Goal: Find contact information: Find contact information

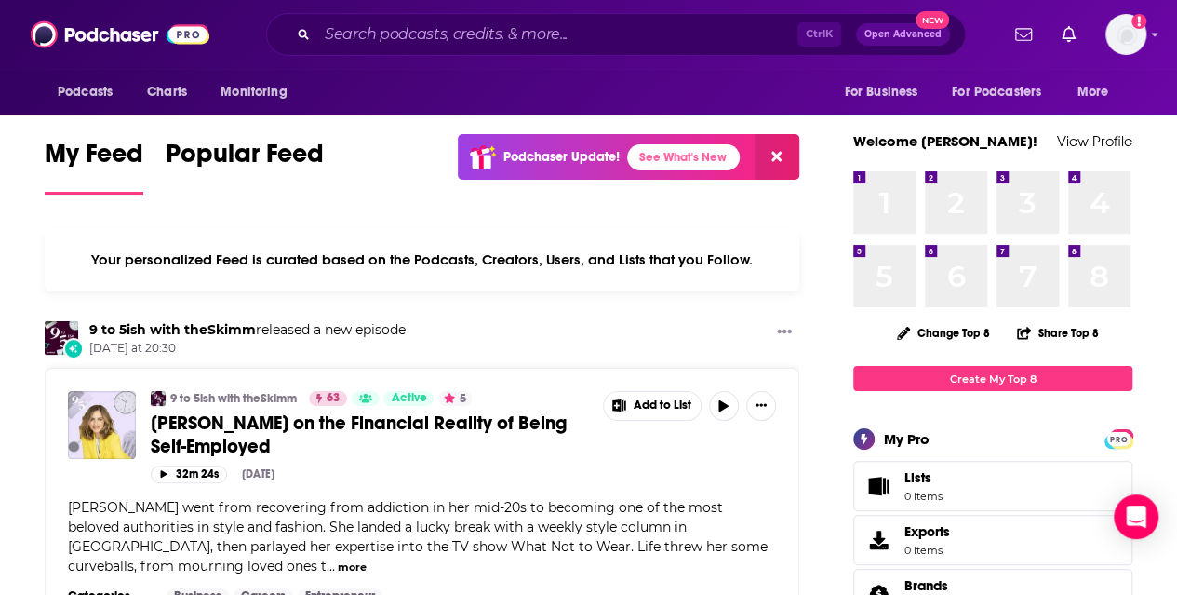
scroll to position [5, 0]
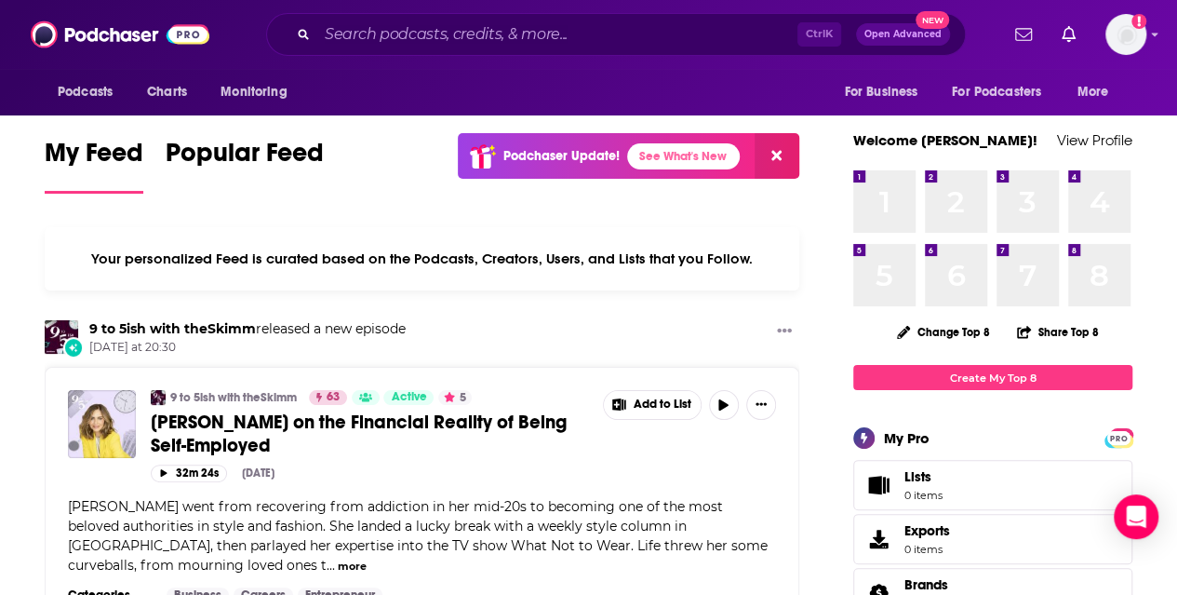
click at [251, 418] on span "[PERSON_NAME] on the Financial Reality of Being Self-Employed" at bounding box center [359, 433] width 416 height 47
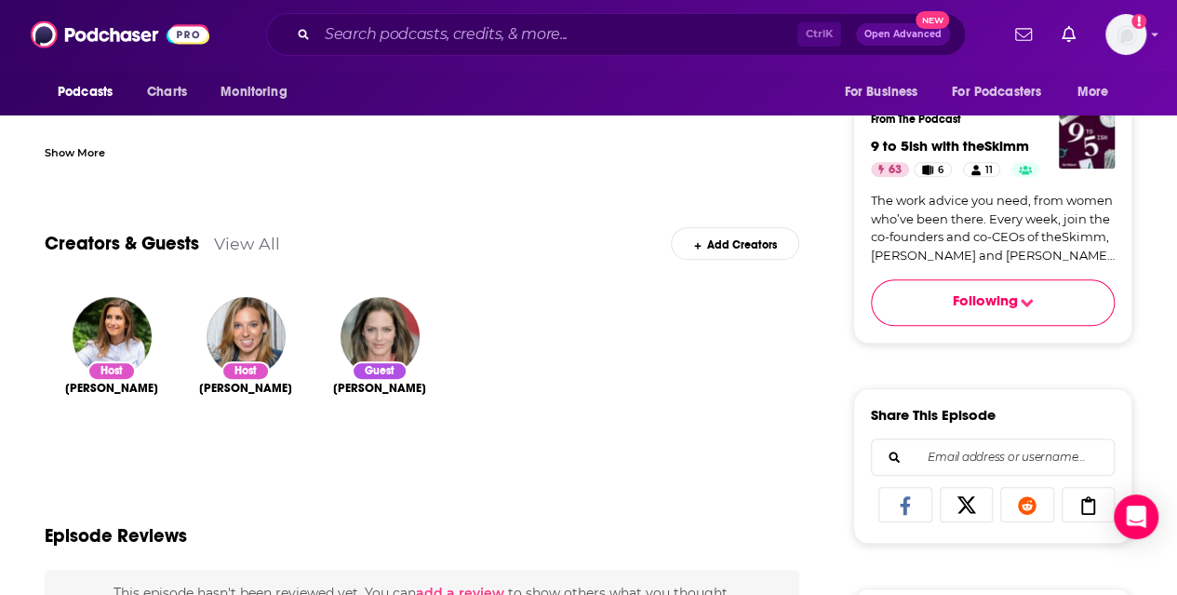
scroll to position [522, 0]
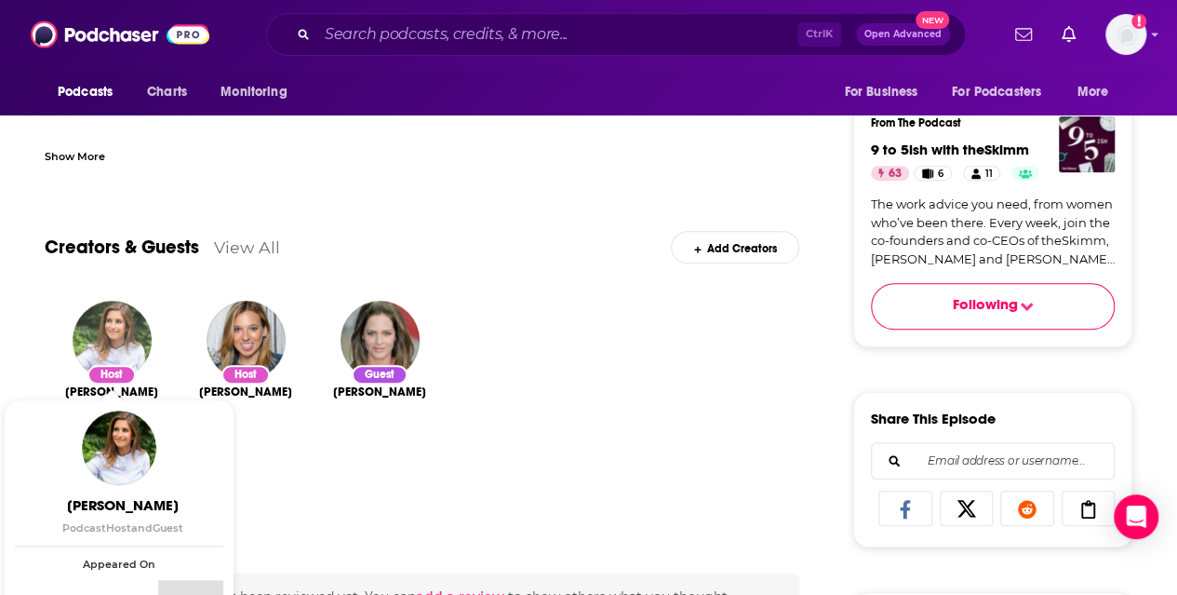
click at [121, 353] on img "Carly Zakin" at bounding box center [112, 340] width 79 height 79
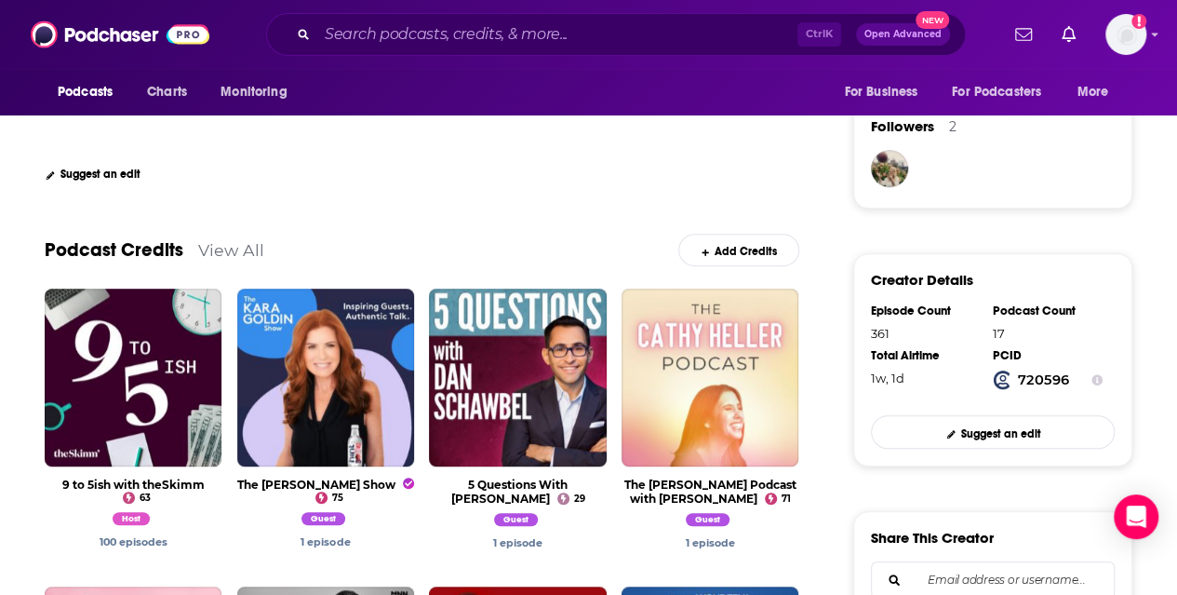
scroll to position [193, 0]
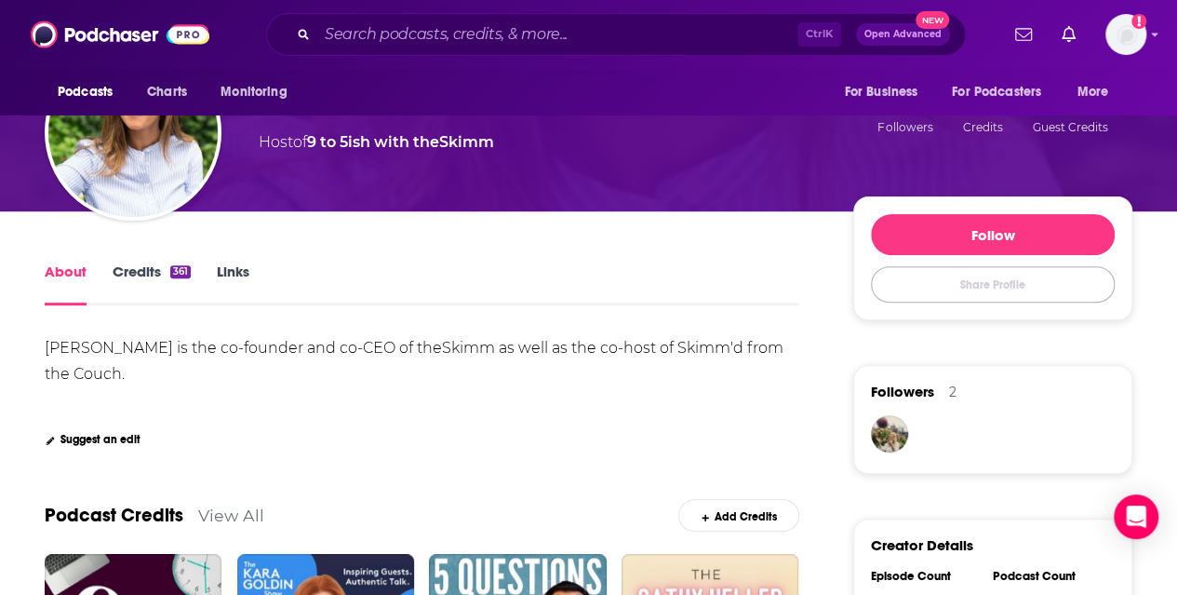
drag, startPoint x: 899, startPoint y: 296, endPoint x: 850, endPoint y: 316, distance: 53.1
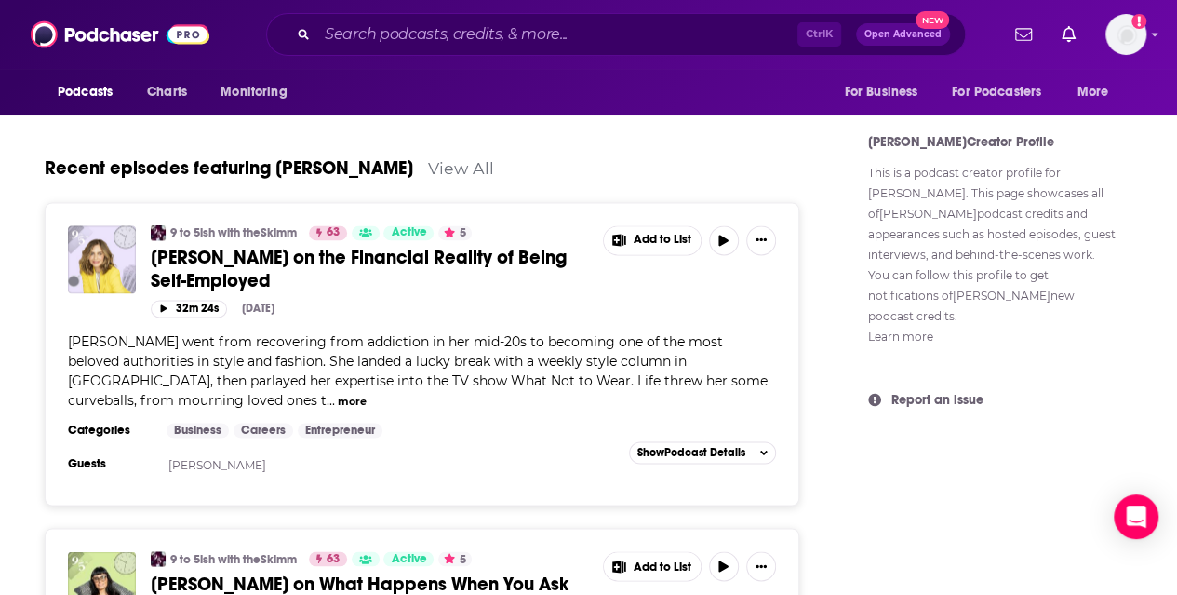
scroll to position [1216, 0]
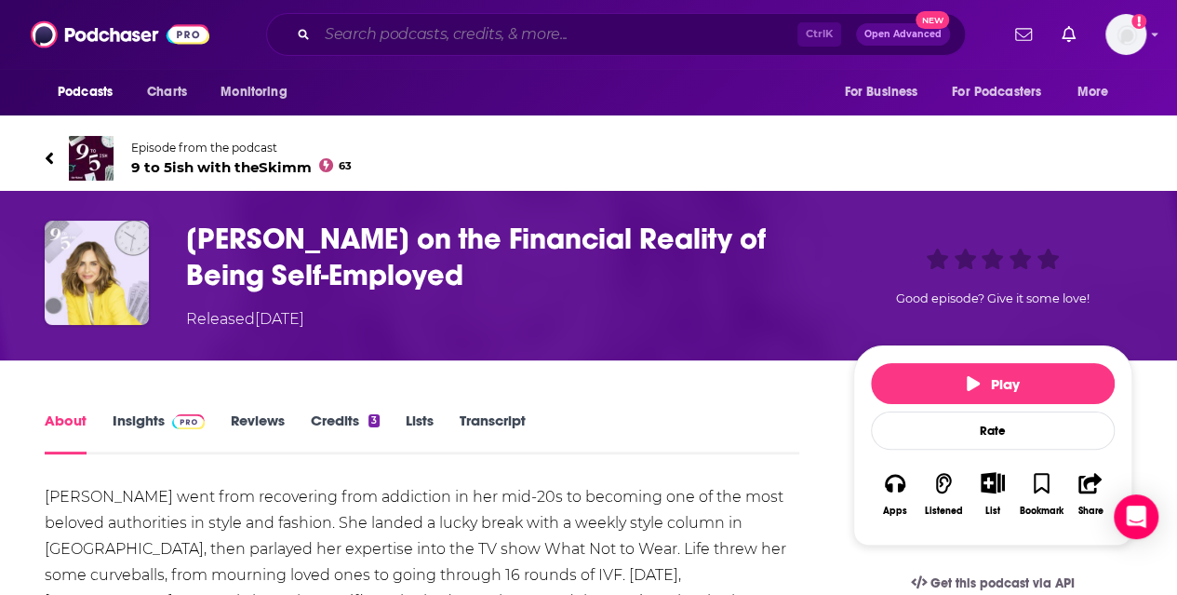
click at [396, 43] on input "Search podcasts, credits, & more..." at bounding box center [557, 35] width 480 height 30
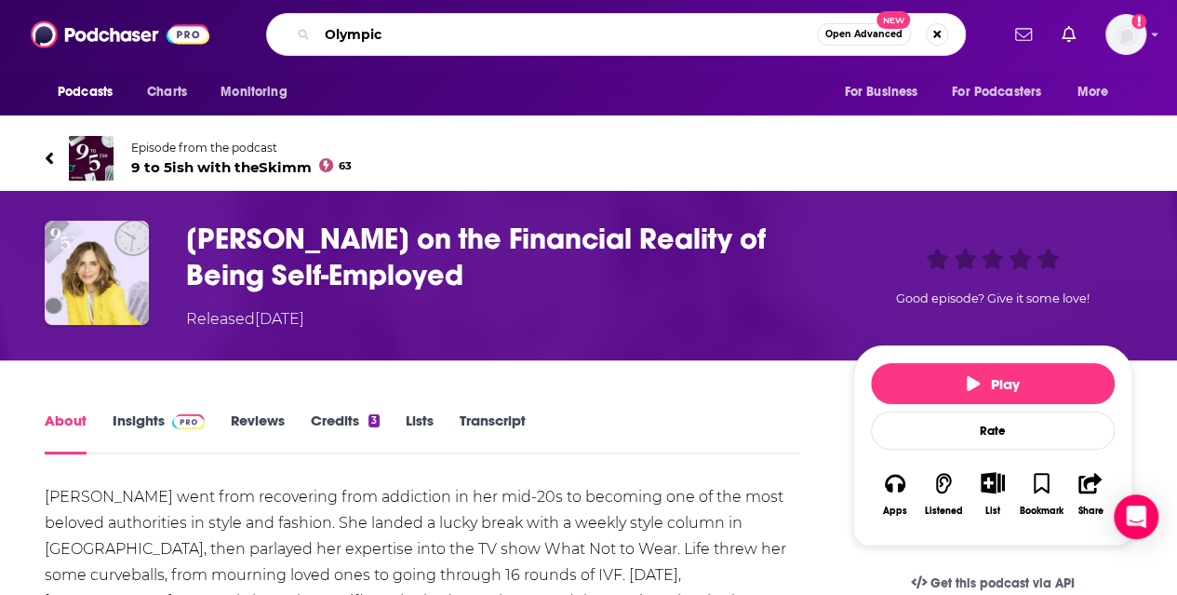
type input "Olympics"
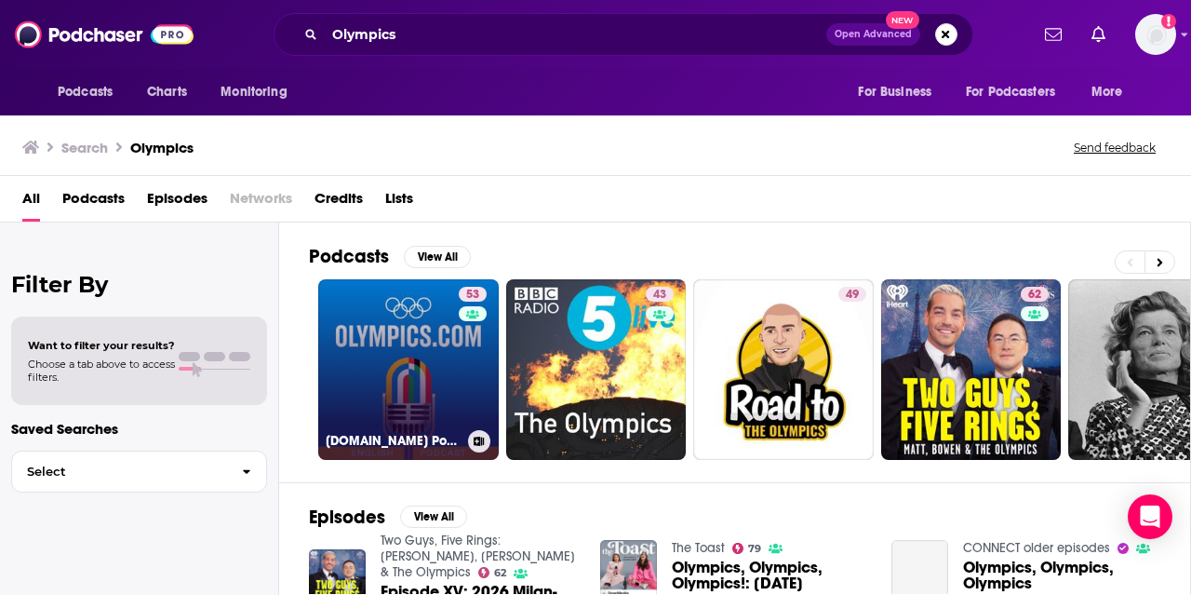
click at [430, 349] on link "53 [DOMAIN_NAME] Podcast" at bounding box center [408, 369] width 181 height 181
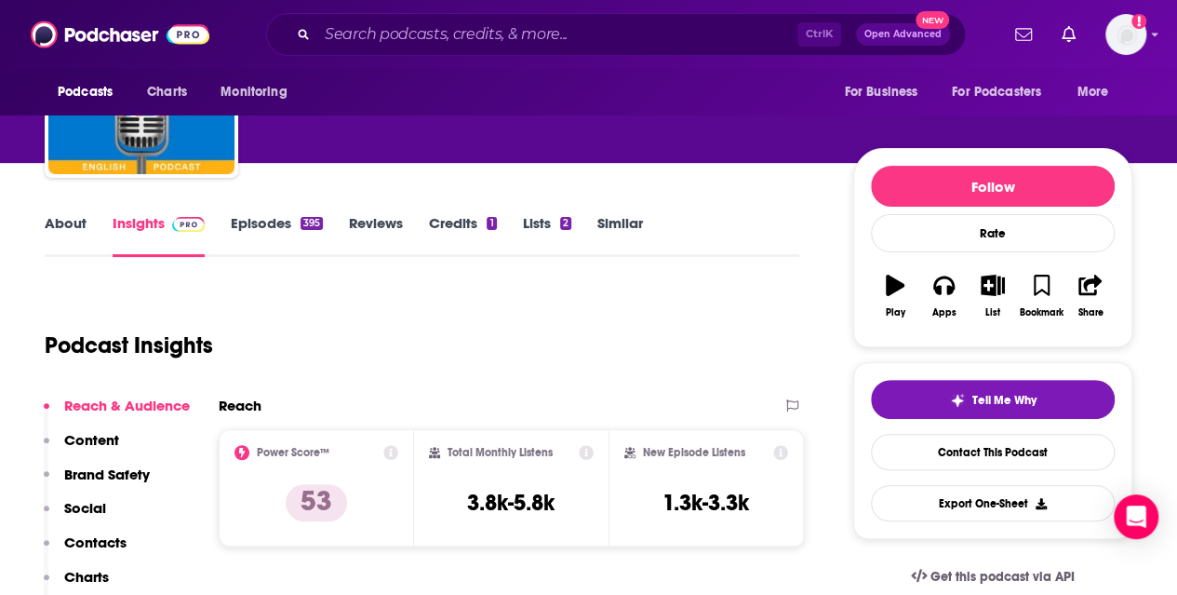
scroll to position [93, 0]
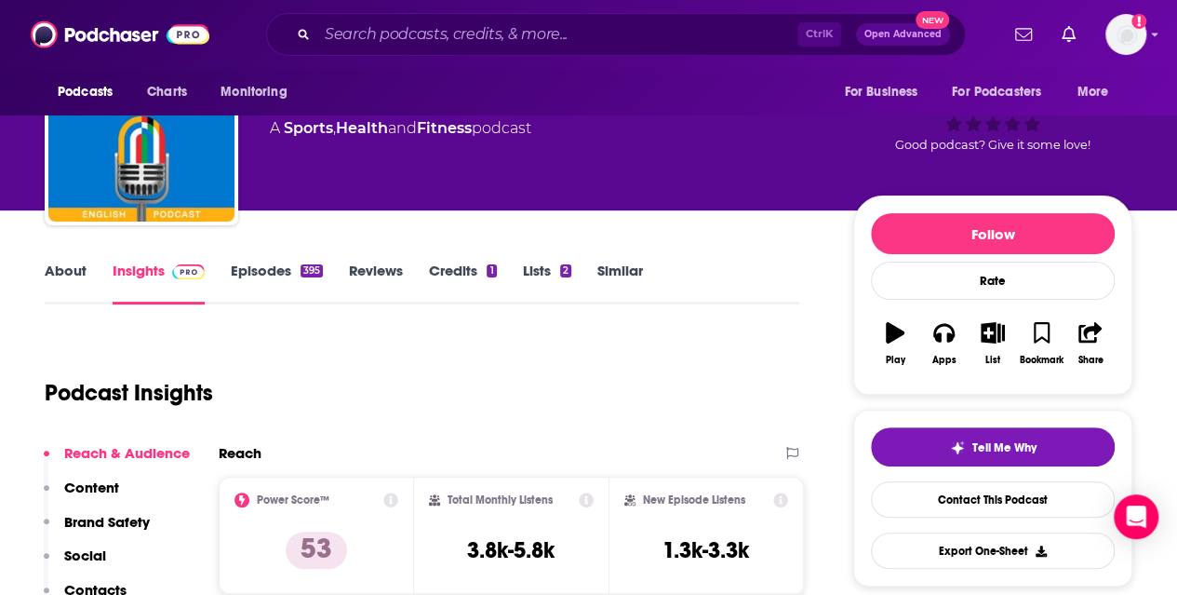
click at [437, 262] on link "Credits 1" at bounding box center [462, 283] width 67 height 43
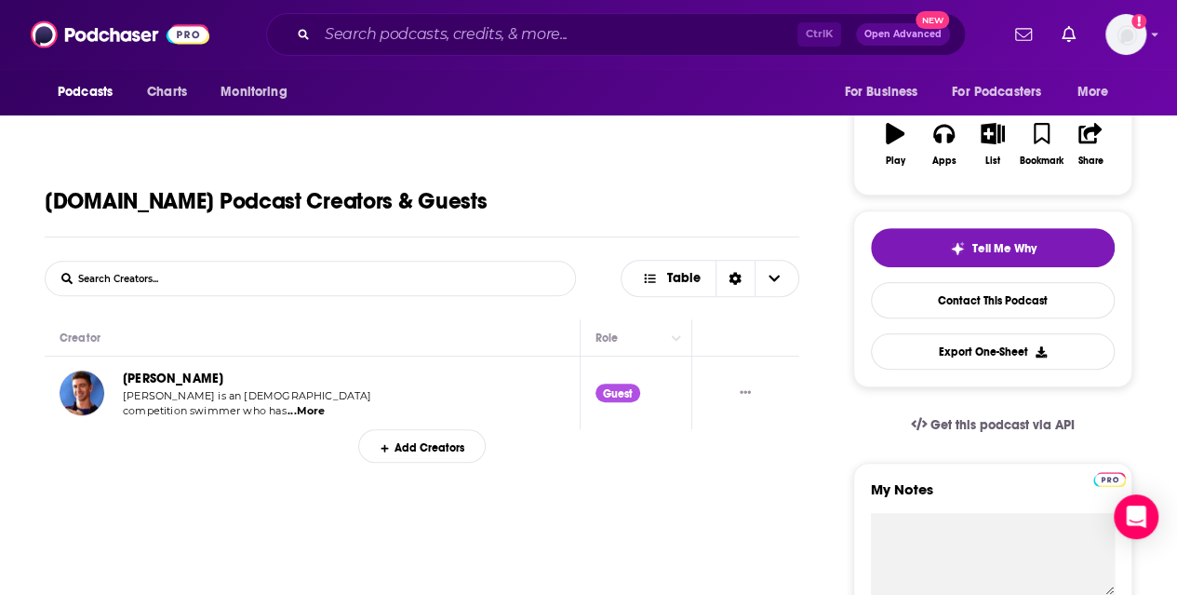
scroll to position [372, 0]
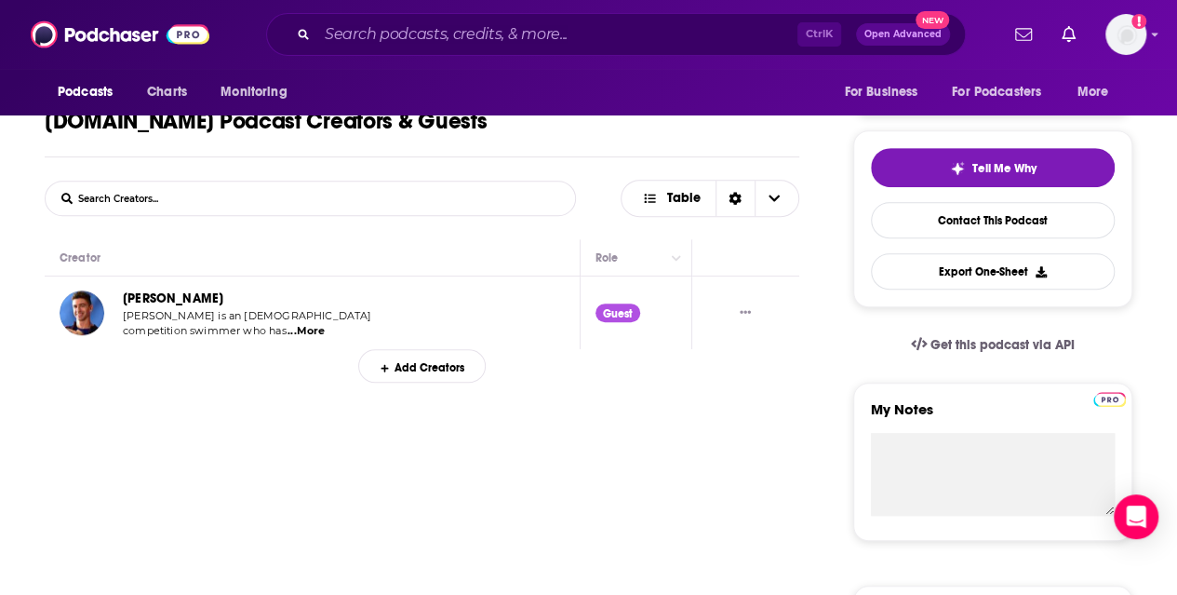
click at [184, 295] on link "[PERSON_NAME]" at bounding box center [173, 298] width 101 height 16
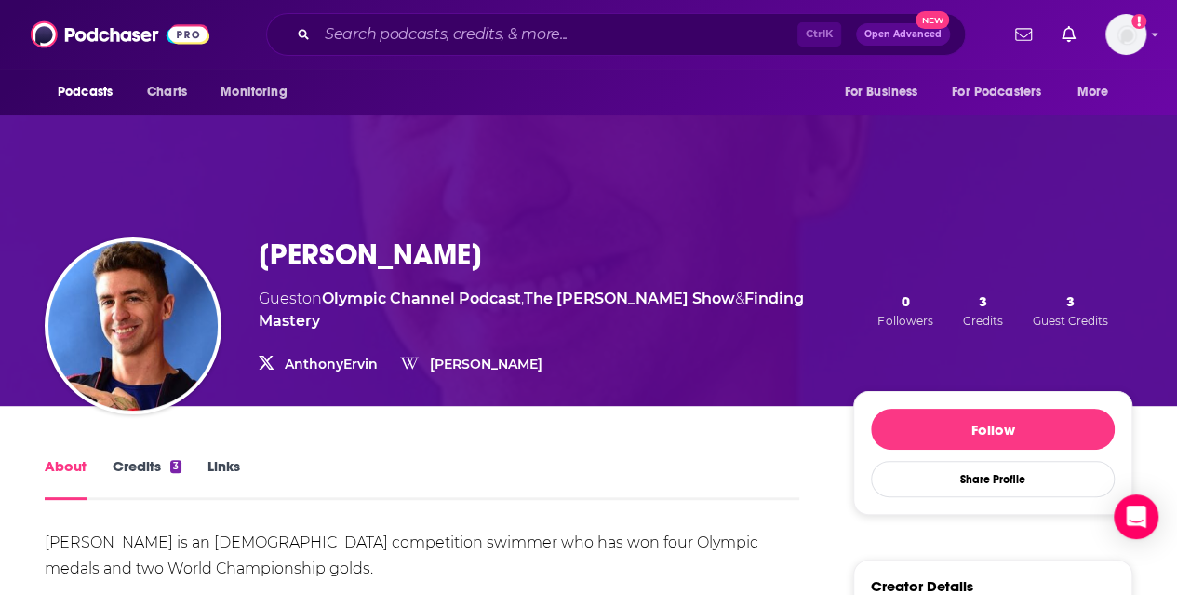
scroll to position [279, 0]
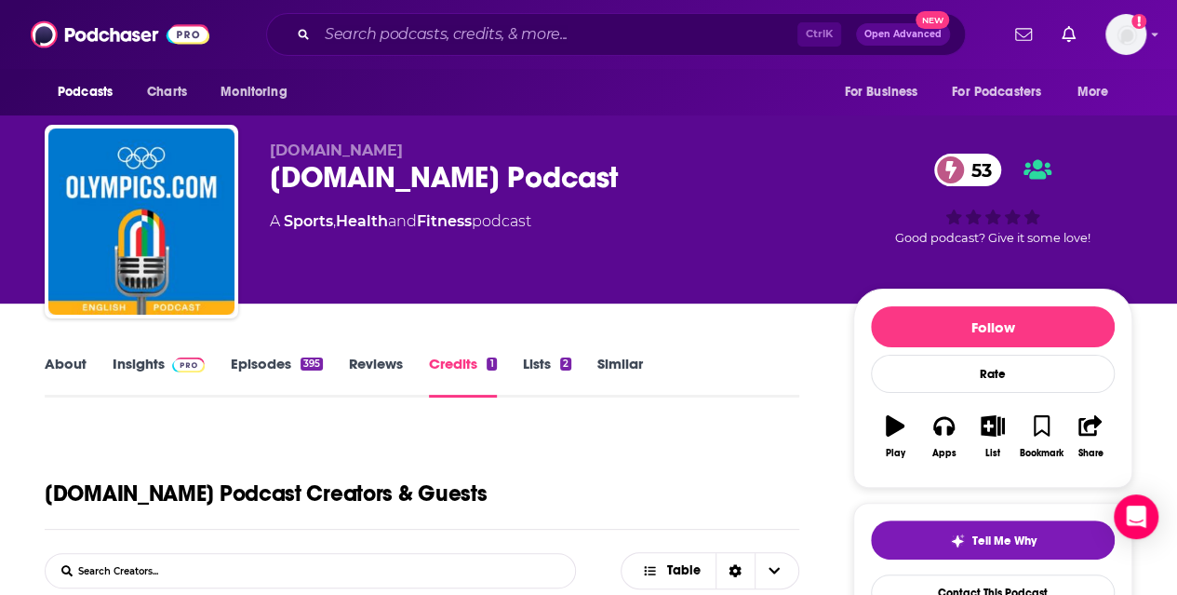
click at [358, 373] on link "Reviews" at bounding box center [376, 376] width 54 height 43
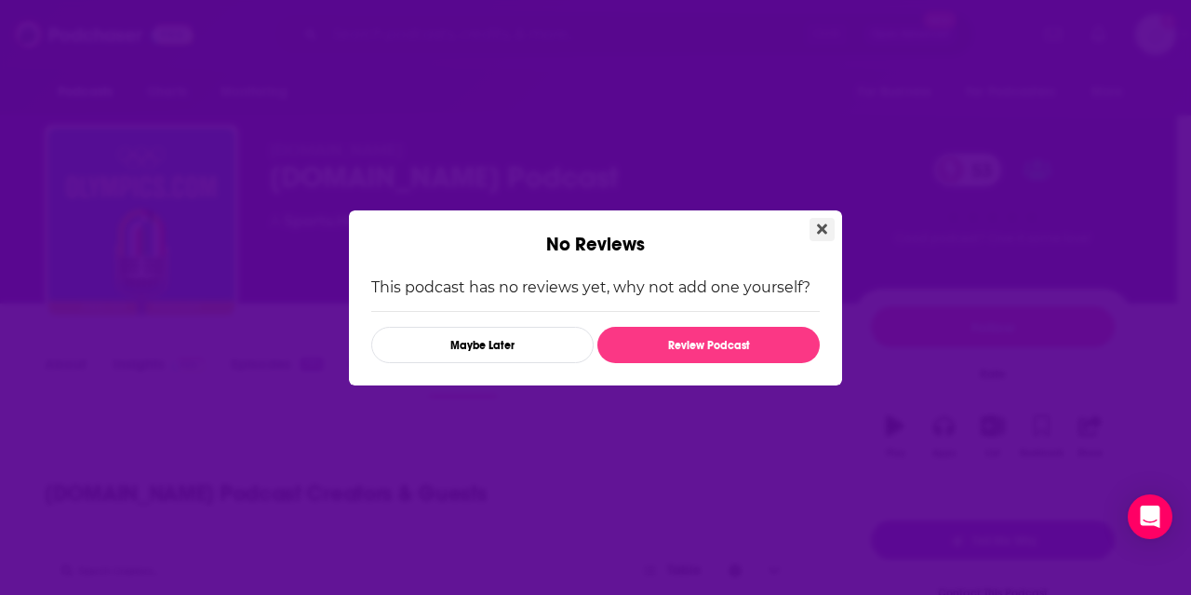
click at [821, 235] on icon "Close" at bounding box center [822, 229] width 10 height 15
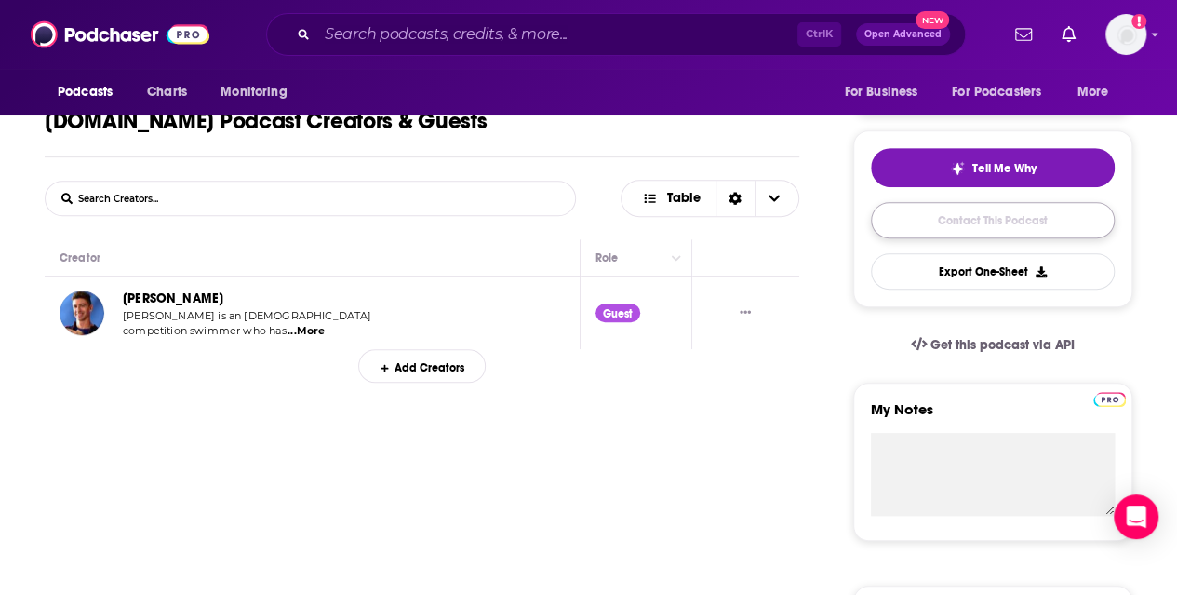
click at [930, 225] on link "Contact This Podcast" at bounding box center [993, 220] width 244 height 36
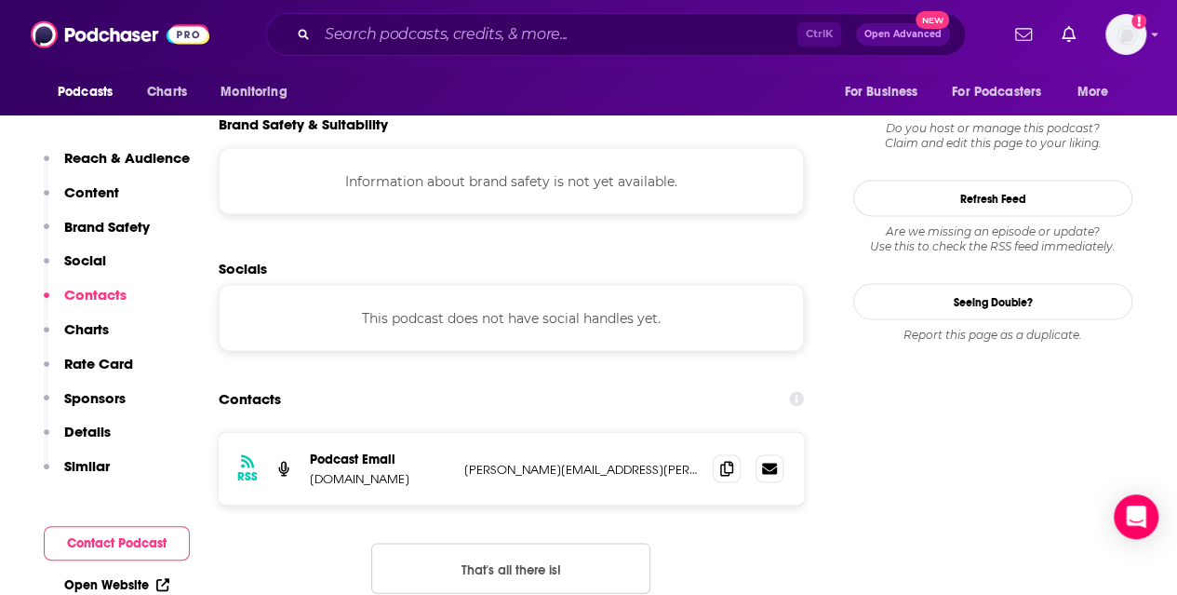
scroll to position [1651, 0]
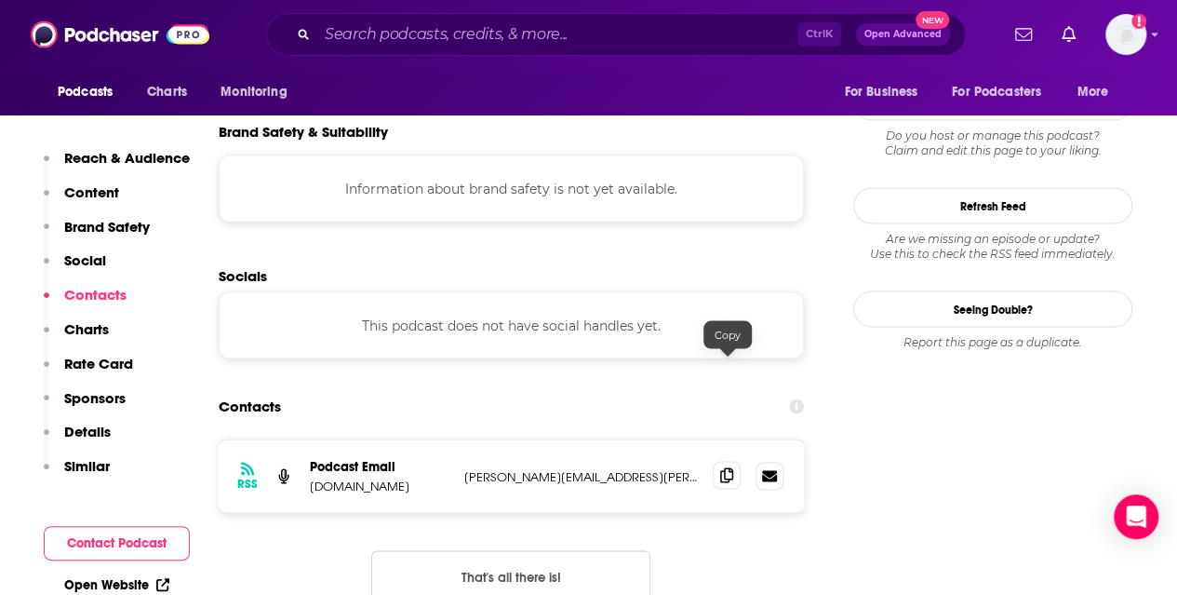
click at [719, 461] on span at bounding box center [727, 475] width 28 height 28
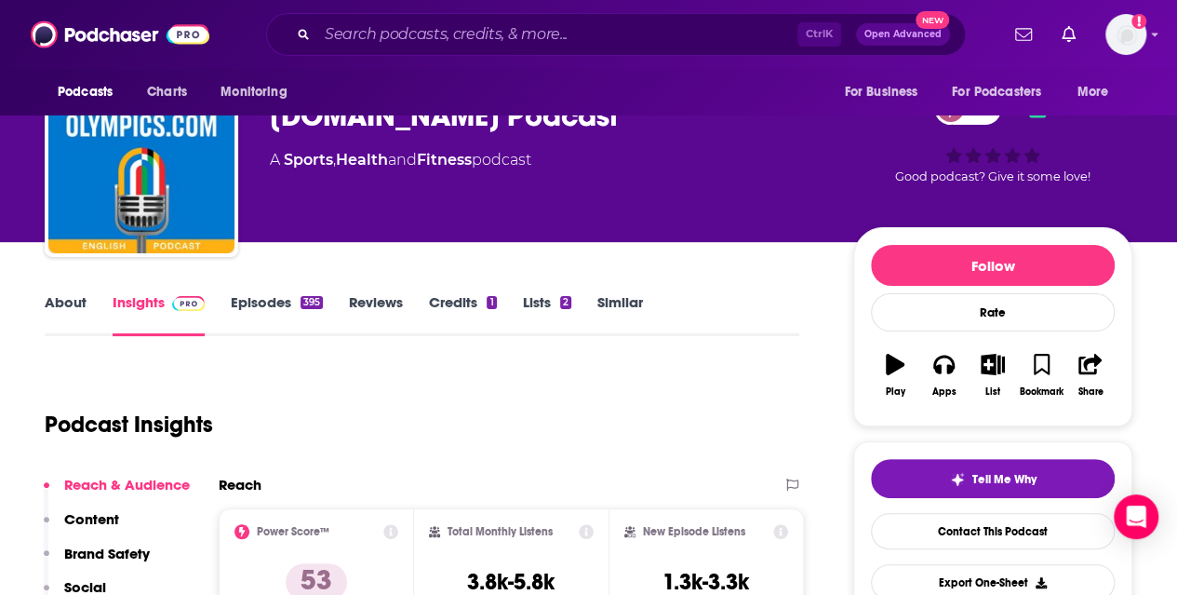
scroll to position [73, 0]
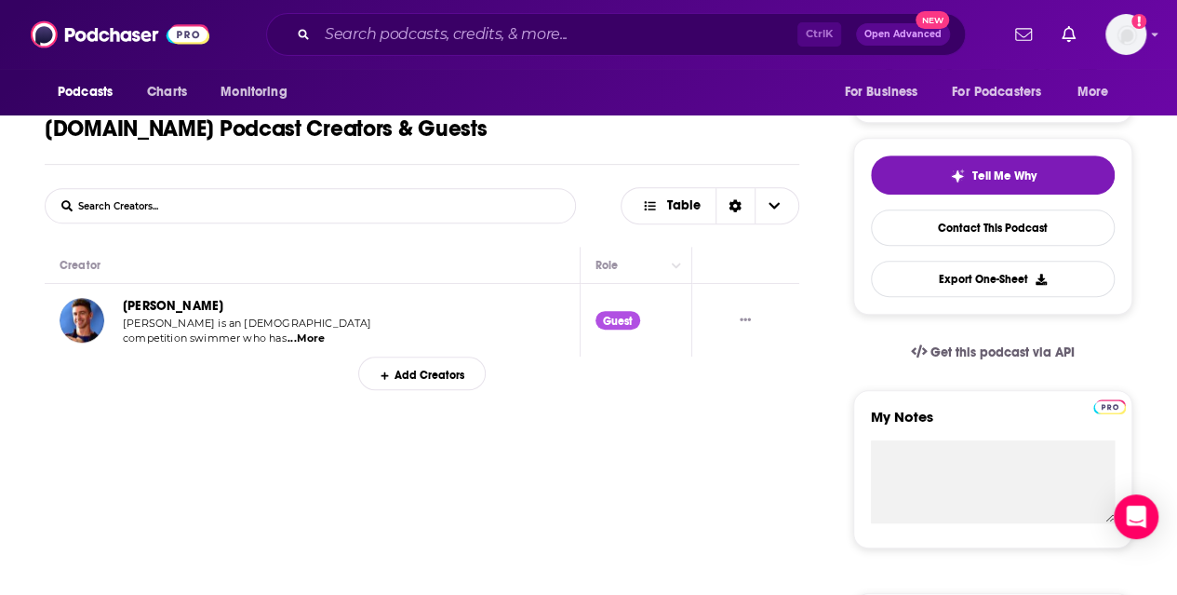
scroll to position [375, 0]
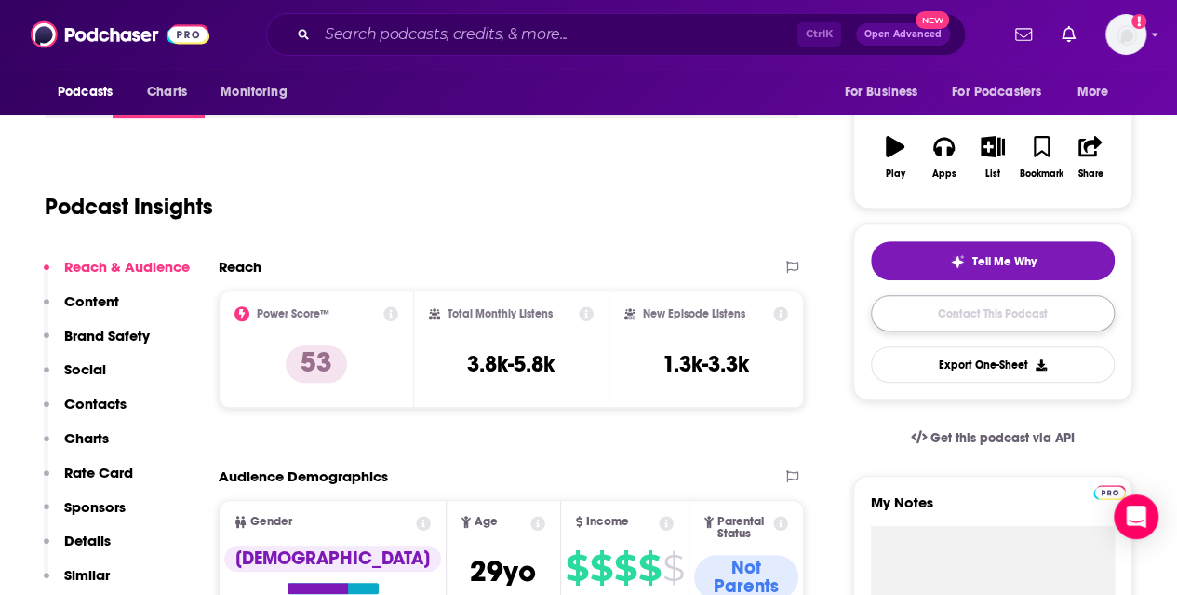
click at [949, 314] on link "Contact This Podcast" at bounding box center [993, 313] width 244 height 36
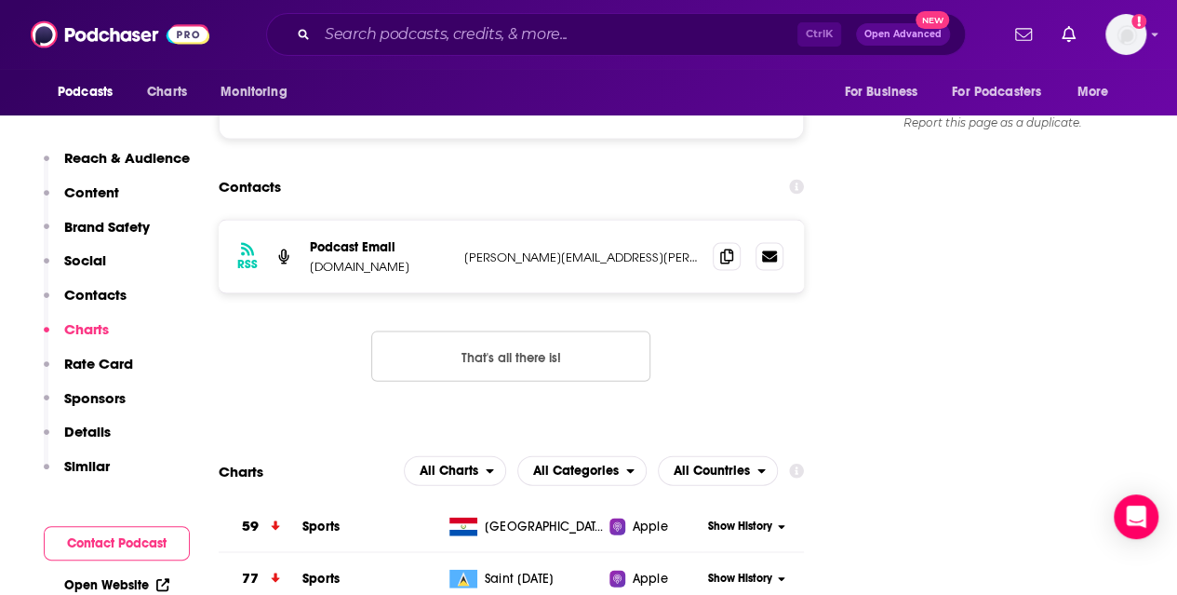
scroll to position [1651, 0]
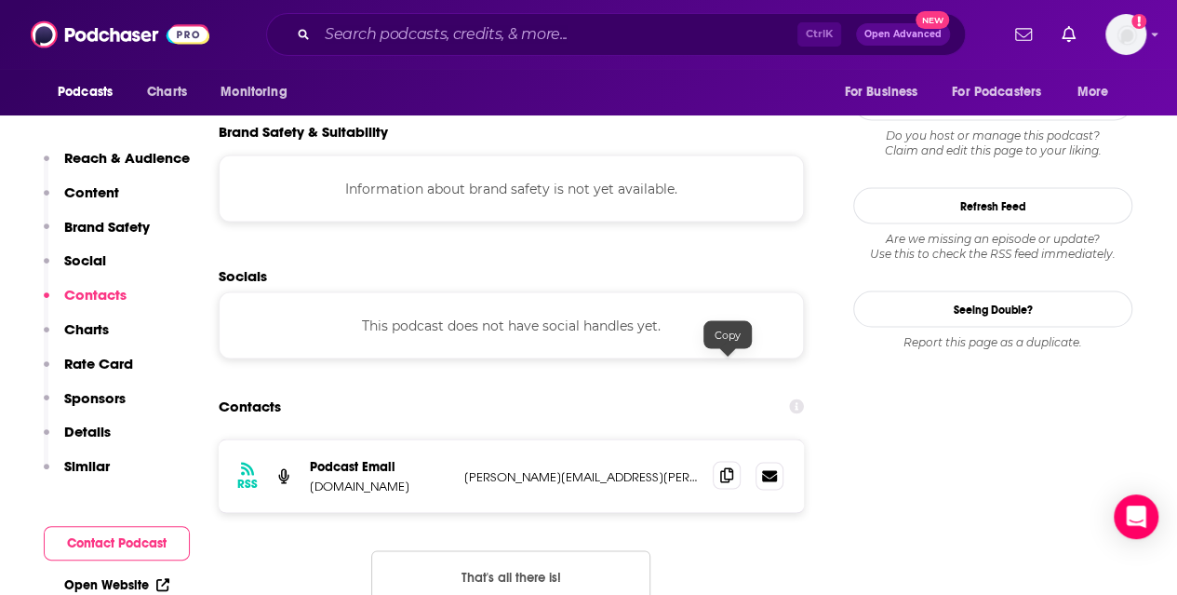
click at [730, 467] on icon at bounding box center [726, 474] width 13 height 15
